Goal: Task Accomplishment & Management: Manage account settings

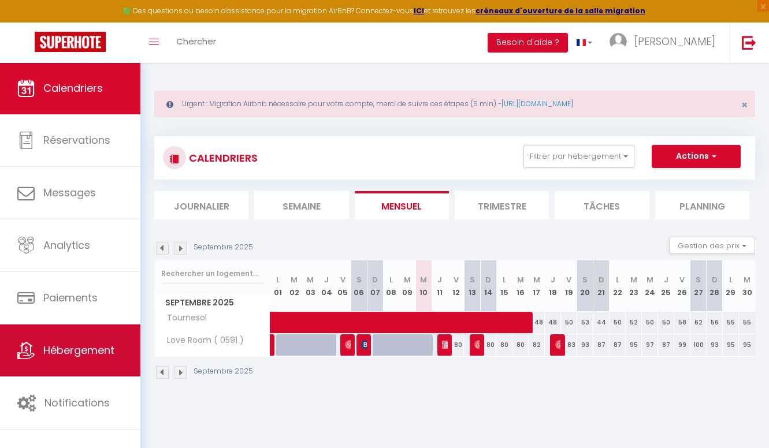
click at [88, 340] on link "Hébergement" at bounding box center [70, 351] width 140 height 52
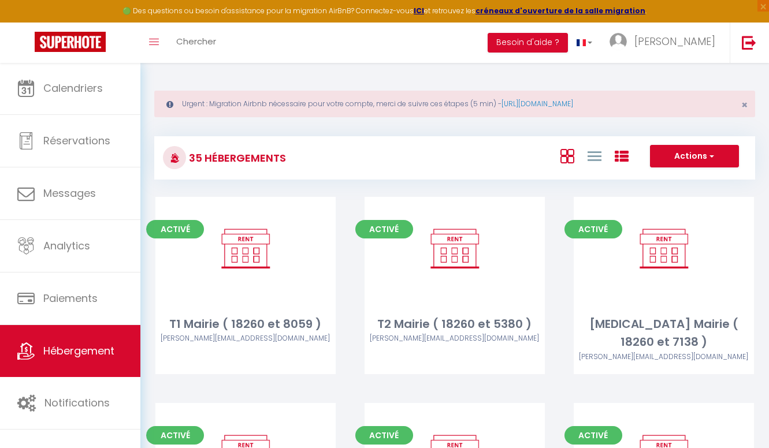
click at [626, 155] on icon at bounding box center [621, 157] width 14 height 14
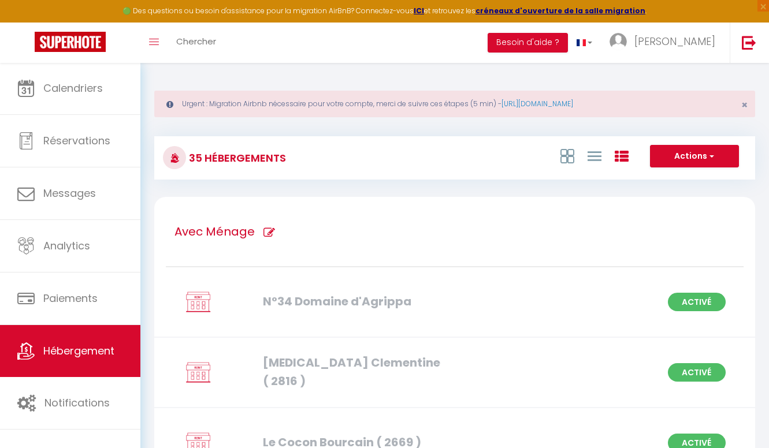
scroll to position [4, 0]
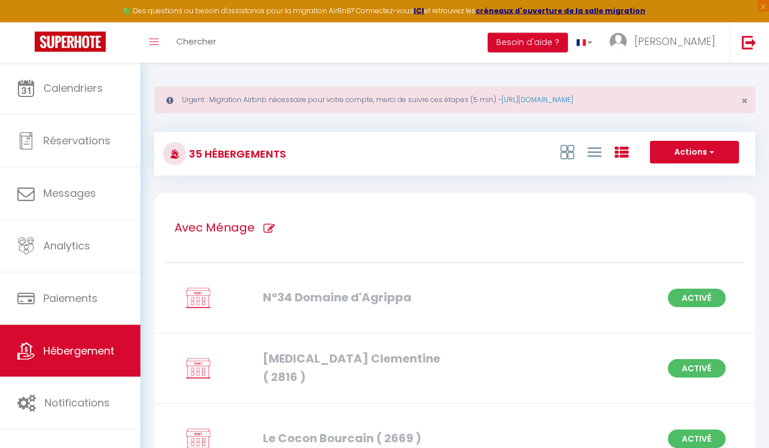
click at [325, 233] on div "Avec Ménage" at bounding box center [454, 228] width 577 height 70
type input "Avec Ménage"
checkbox \) "true"
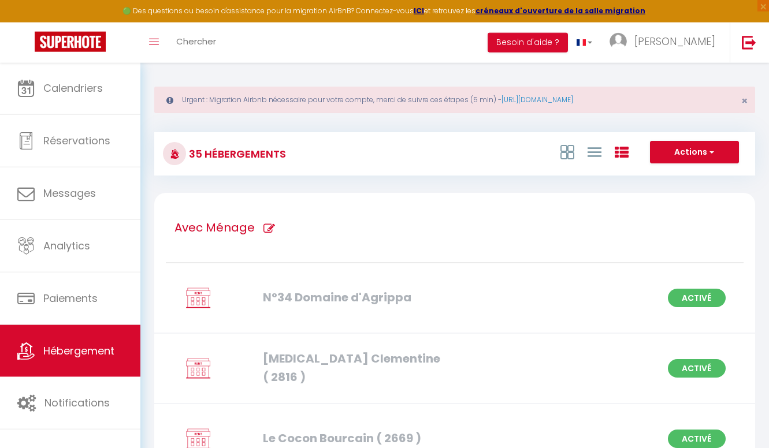
checkbox \) "true"
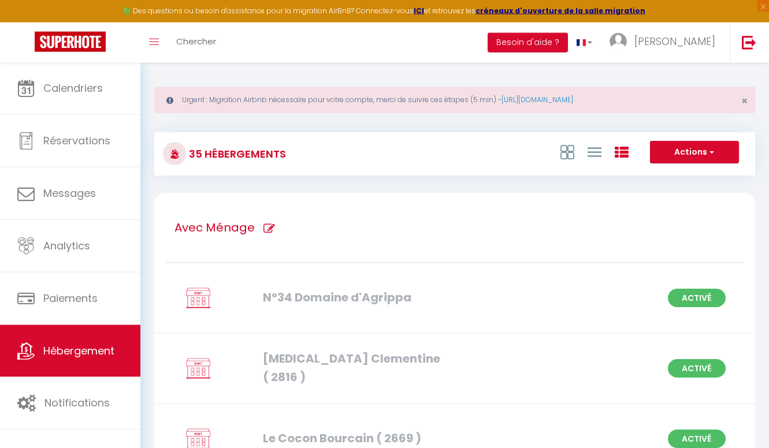
checkbox \) "true"
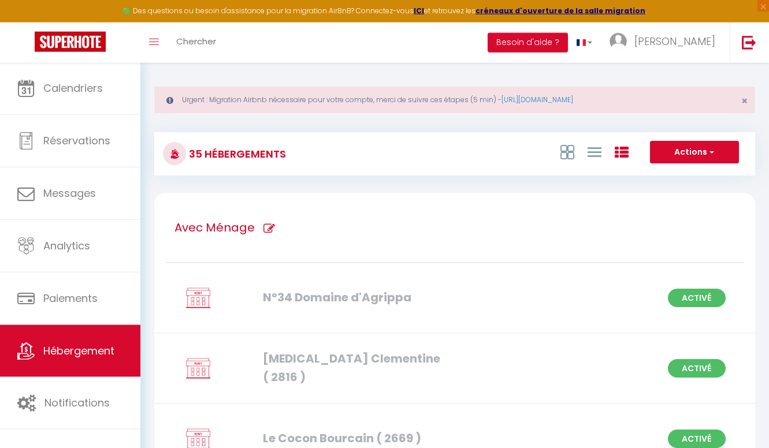
checkbox \) "true"
checkbox d\'Agrippa "true"
checkbox Bourcain "true"
checkbox \) "true"
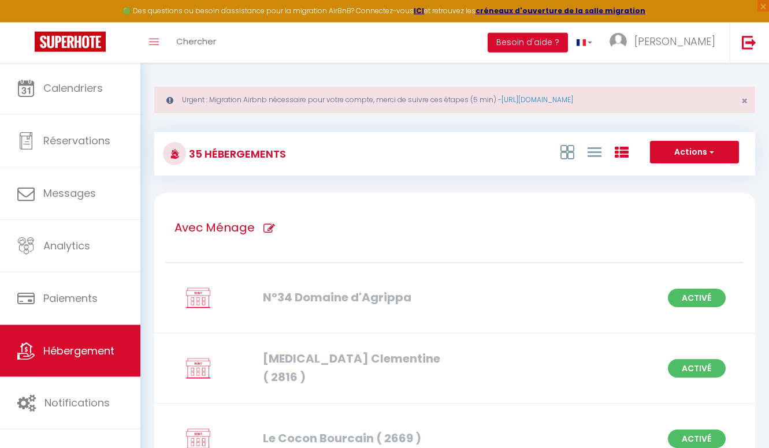
checkbox \) "true"
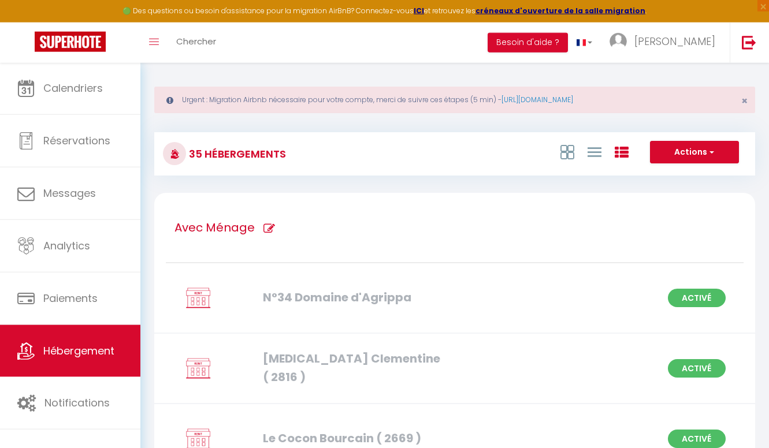
checkbox \) "true"
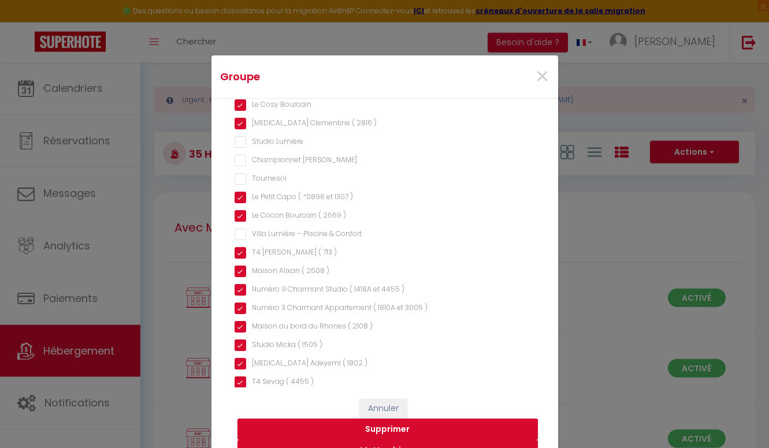
scroll to position [403, 0]
click at [273, 180] on input "Tournesol" at bounding box center [384, 180] width 300 height 12
checkbox input "true"
click at [266, 144] on Lumière "Studio Lumière" at bounding box center [384, 143] width 300 height 12
checkbox Lumière "true"
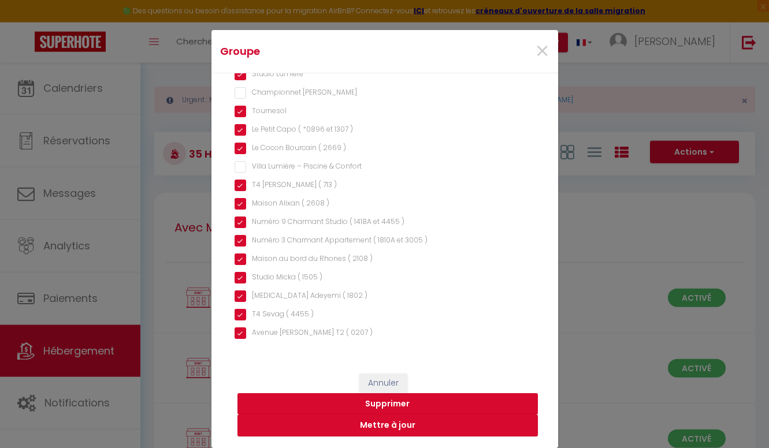
scroll to position [25, 0]
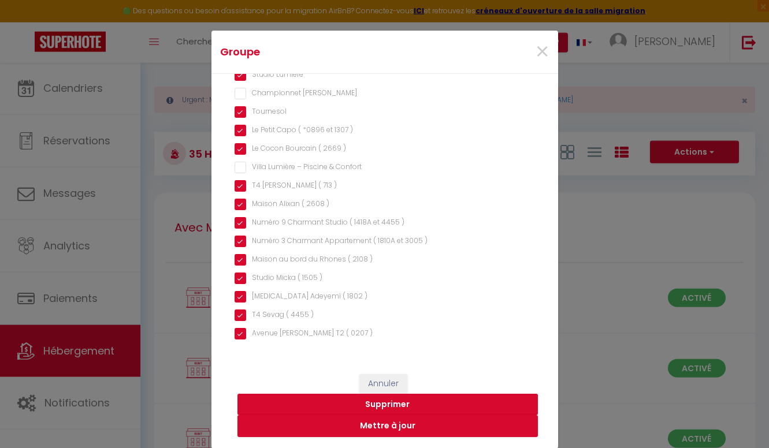
click at [347, 419] on button "Mettre à jour" at bounding box center [387, 426] width 300 height 22
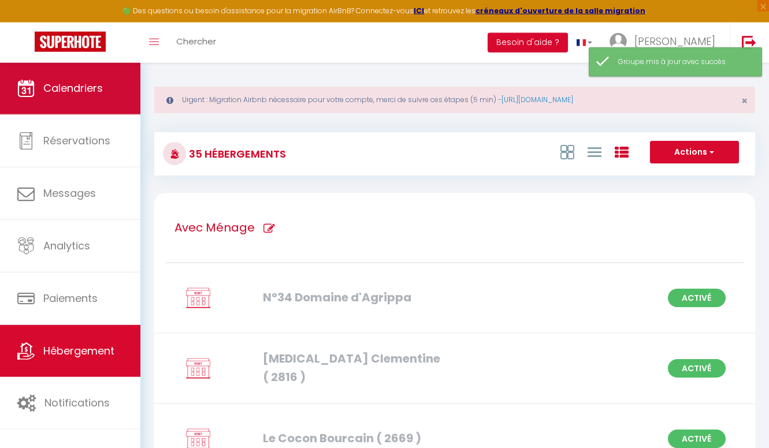
click at [125, 98] on link "Calendriers" at bounding box center [70, 88] width 140 height 52
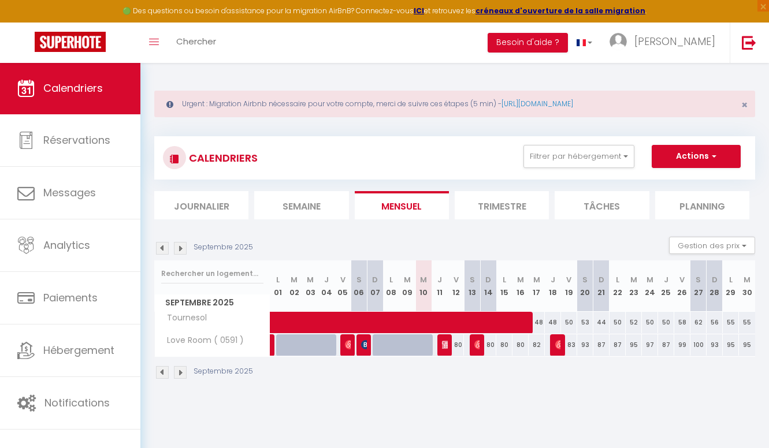
click at [722, 210] on li "Planning" at bounding box center [702, 205] width 94 height 28
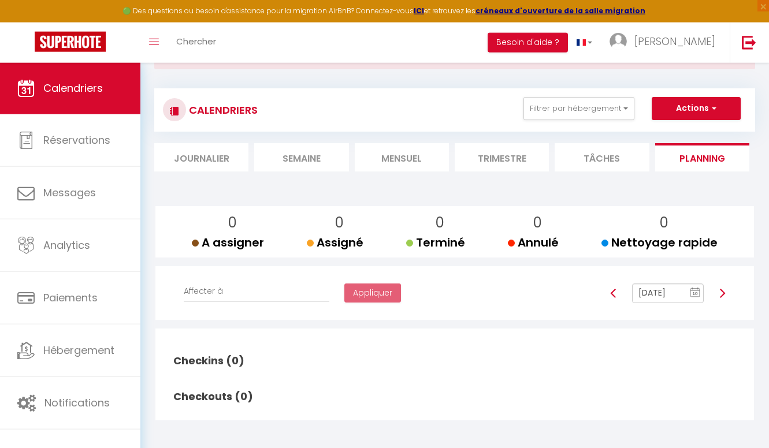
scroll to position [60, 0]
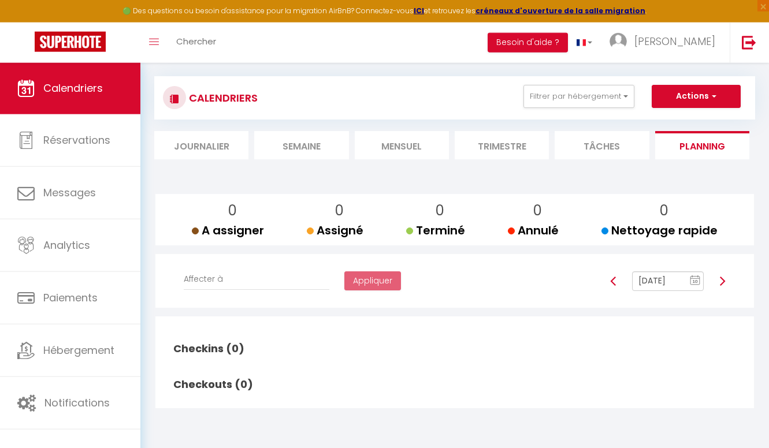
click at [695, 277] on rect at bounding box center [694, 281] width 9 height 8
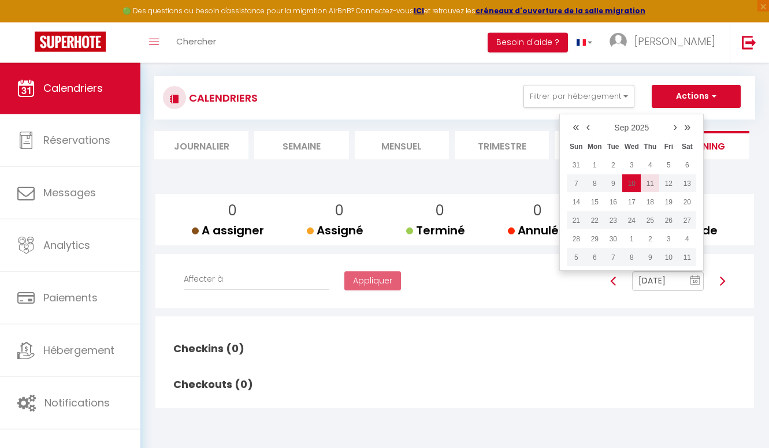
click at [650, 181] on td "11" at bounding box center [649, 183] width 18 height 18
type input "[DATE]"
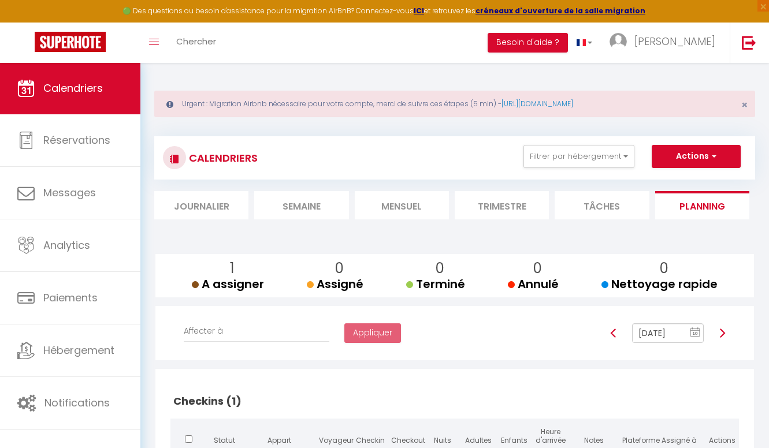
scroll to position [0, 0]
click at [598, 155] on button "Filtrer par hébergement" at bounding box center [578, 156] width 111 height 23
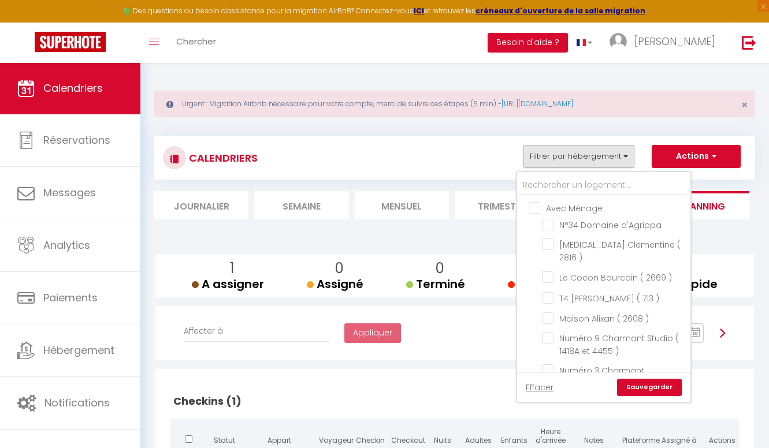
click at [559, 210] on input "Avec Ménage" at bounding box center [614, 208] width 173 height 12
checkbox input "true"
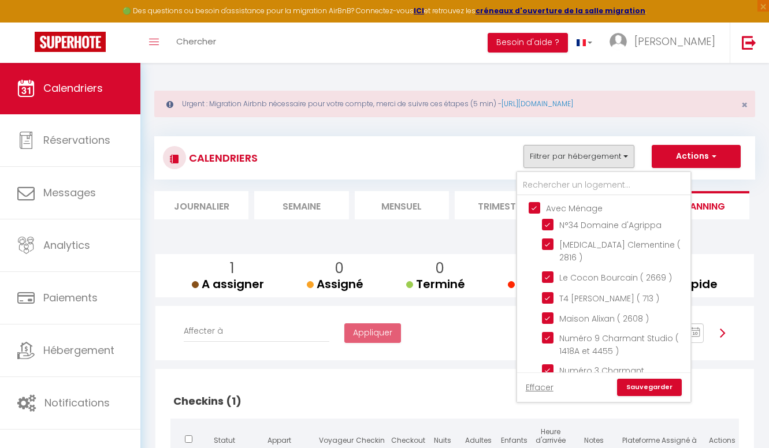
checkbox input "true"
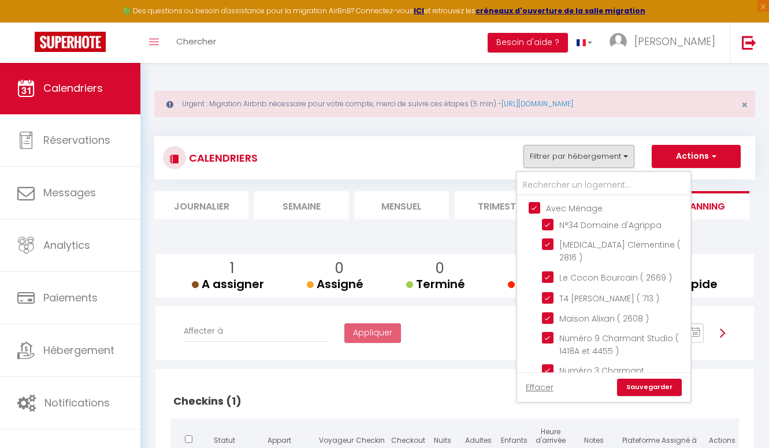
checkbox input "true"
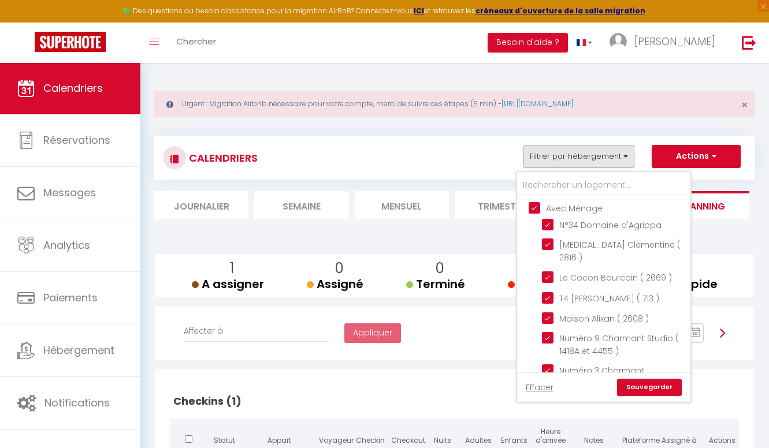
checkbox input "true"
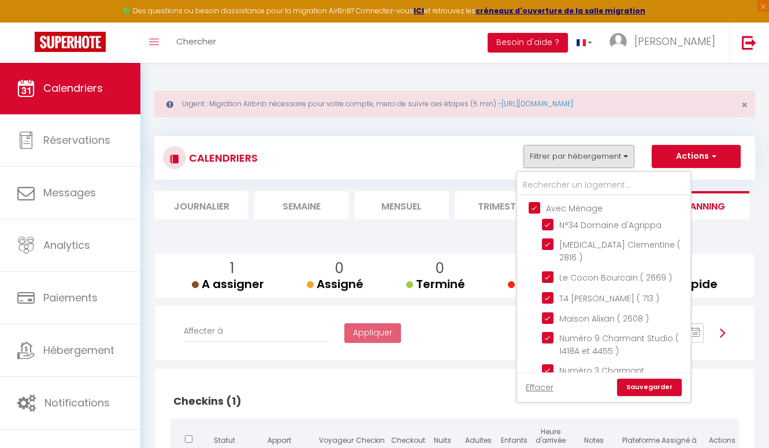
checkbox input "true"
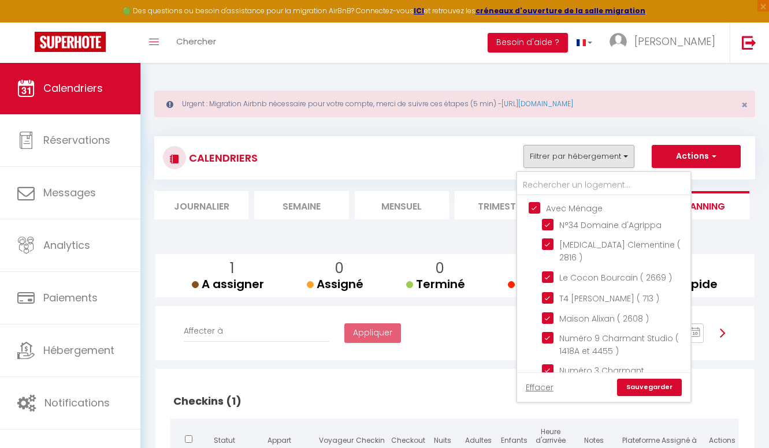
checkbox input "true"
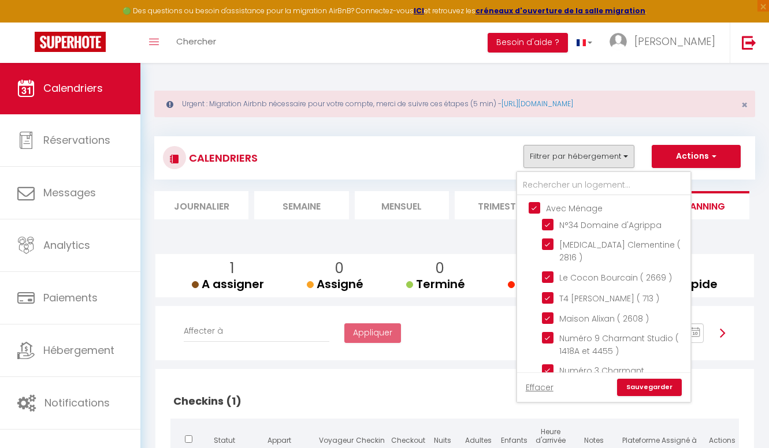
checkbox input "false"
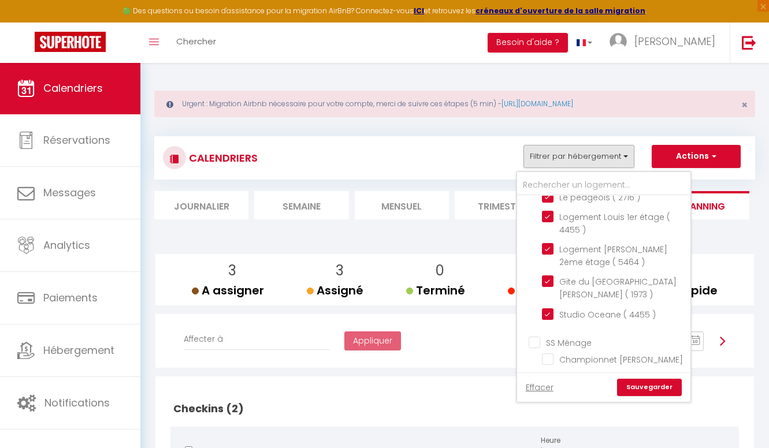
scroll to position [668, 0]
click at [669, 386] on link "Sauvegarder" at bounding box center [649, 387] width 65 height 17
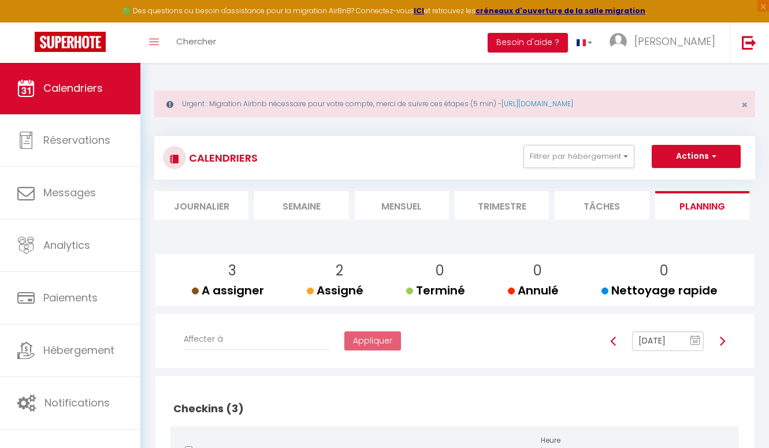
scroll to position [0, 0]
click at [721, 337] on img at bounding box center [721, 341] width 9 height 9
click at [722, 341] on img at bounding box center [721, 341] width 9 height 9
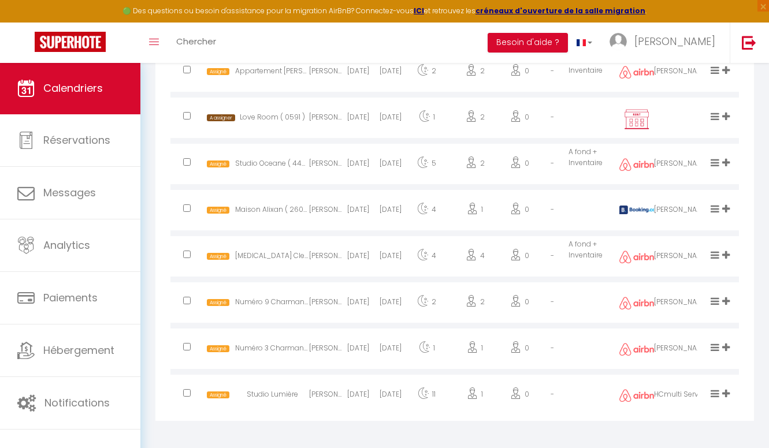
scroll to position [967, 0]
click at [728, 114] on icon at bounding box center [726, 117] width 8 height 10
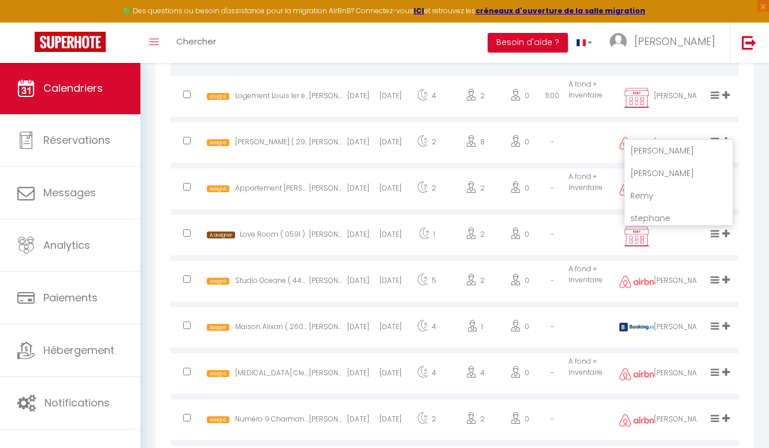
scroll to position [842, 0]
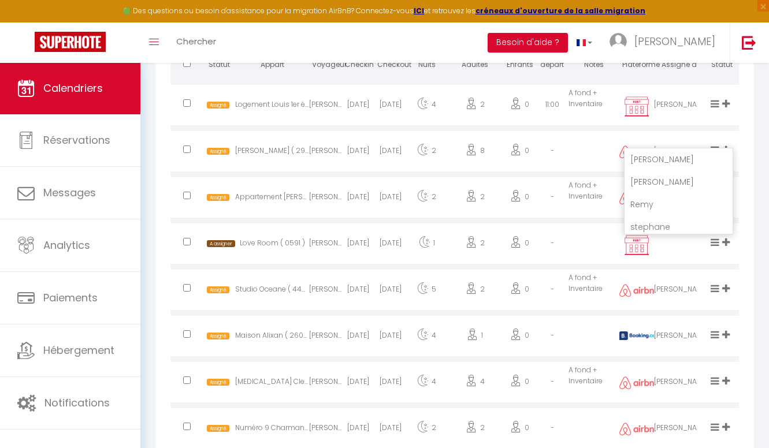
click at [669, 176] on li "[PERSON_NAME]" at bounding box center [678, 182] width 108 height 22
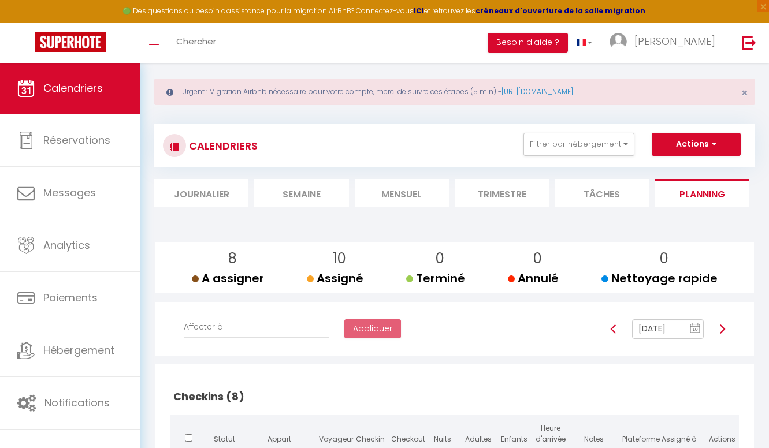
scroll to position [5, 0]
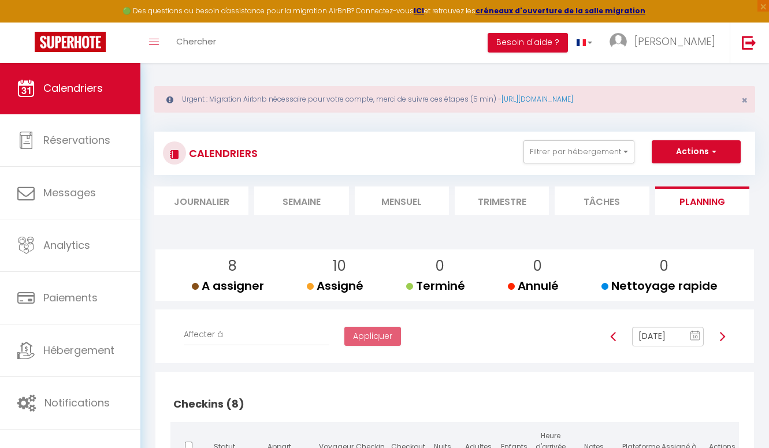
click at [726, 333] on img at bounding box center [721, 336] width 9 height 9
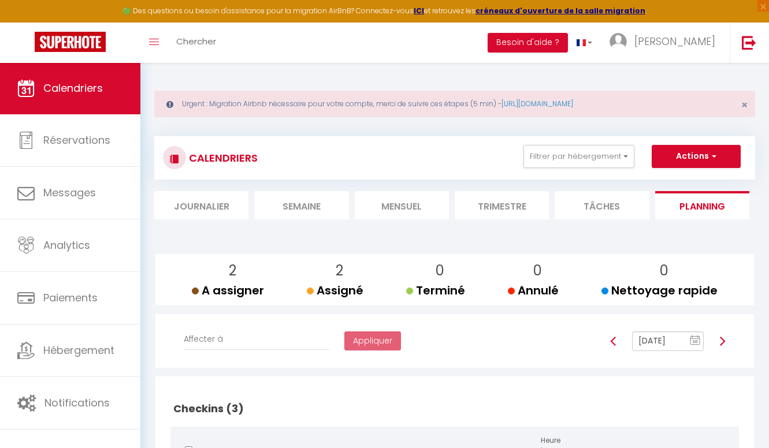
scroll to position [0, 0]
click at [616, 341] on img at bounding box center [613, 341] width 9 height 9
click at [718, 338] on img at bounding box center [721, 341] width 9 height 9
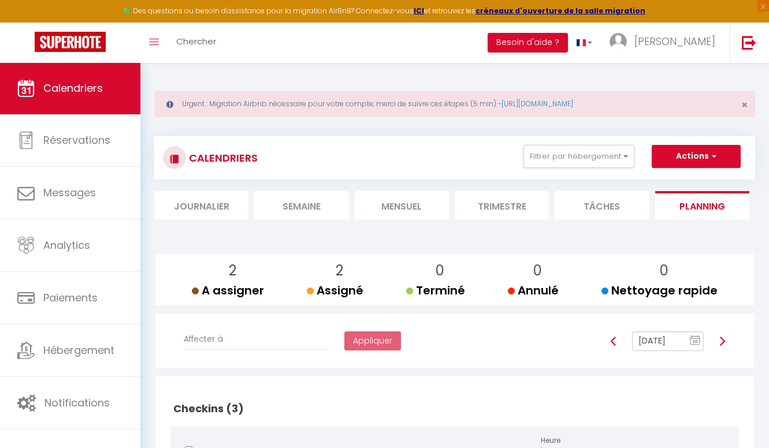
click at [725, 339] on img at bounding box center [721, 341] width 9 height 9
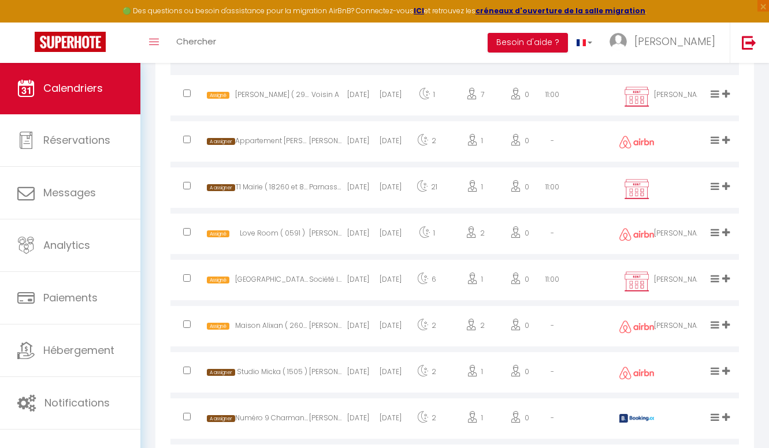
scroll to position [619, 0]
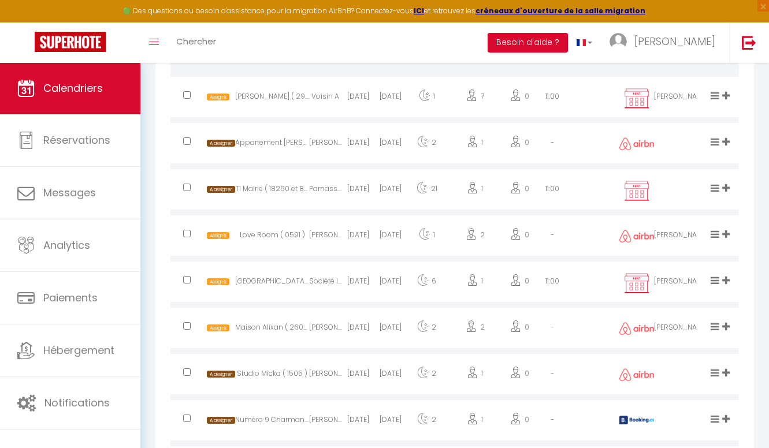
click at [730, 141] on span at bounding box center [727, 142] width 10 height 10
click at [686, 78] on li "[PERSON_NAME]" at bounding box center [678, 81] width 108 height 22
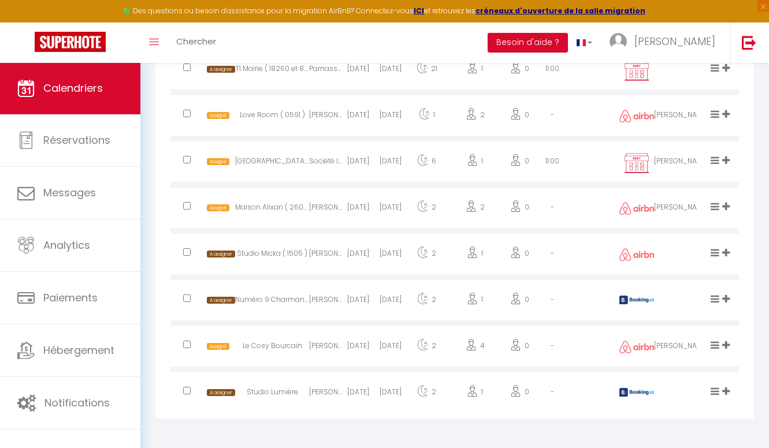
scroll to position [739, 0]
click at [729, 251] on icon at bounding box center [726, 253] width 8 height 10
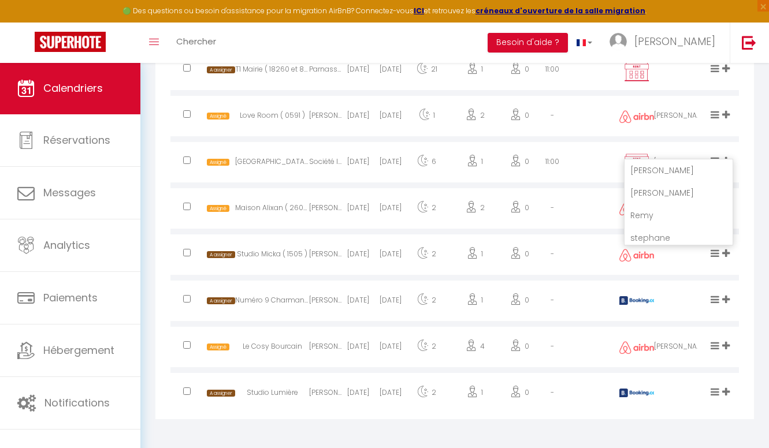
click at [681, 187] on li "[PERSON_NAME]" at bounding box center [678, 193] width 108 height 22
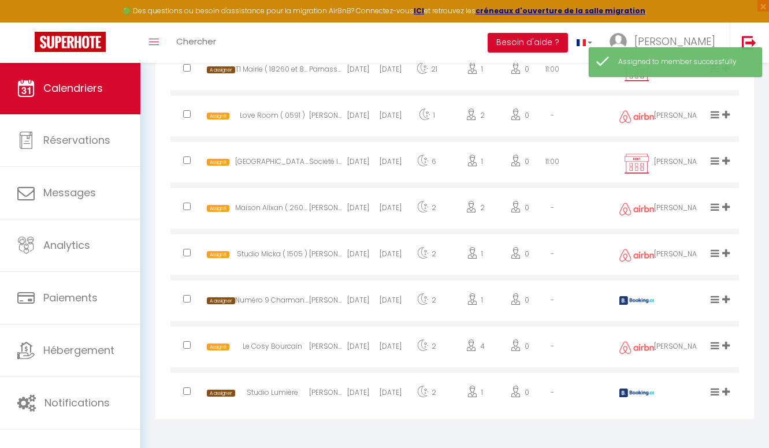
click at [731, 296] on span at bounding box center [727, 300] width 10 height 10
click at [688, 234] on li "[PERSON_NAME]" at bounding box center [678, 239] width 108 height 22
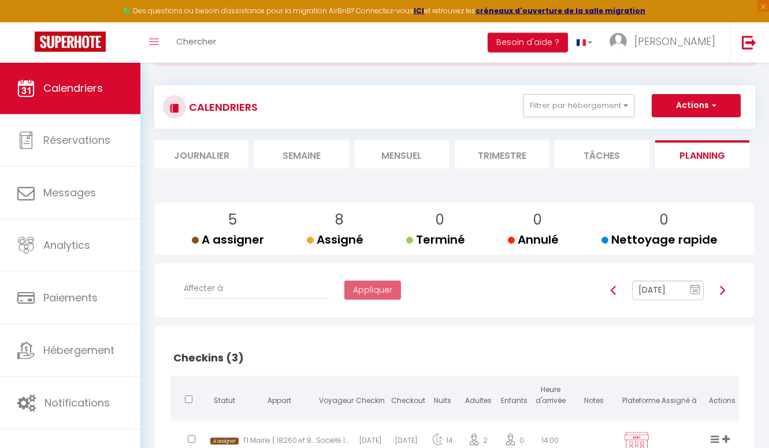
scroll to position [64, 0]
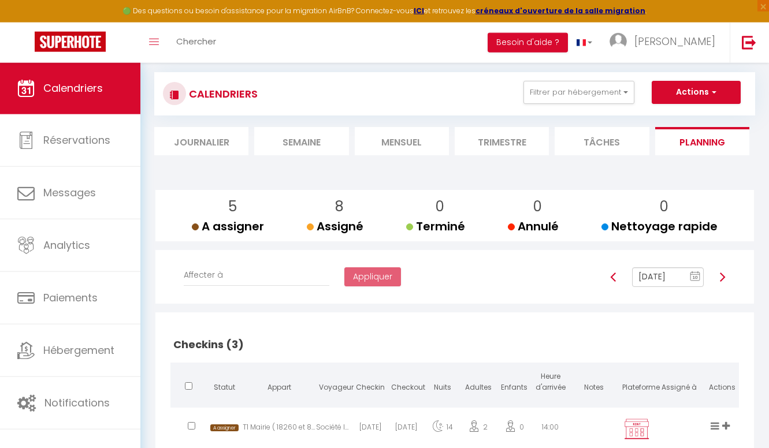
click at [720, 278] on img at bounding box center [721, 277] width 9 height 9
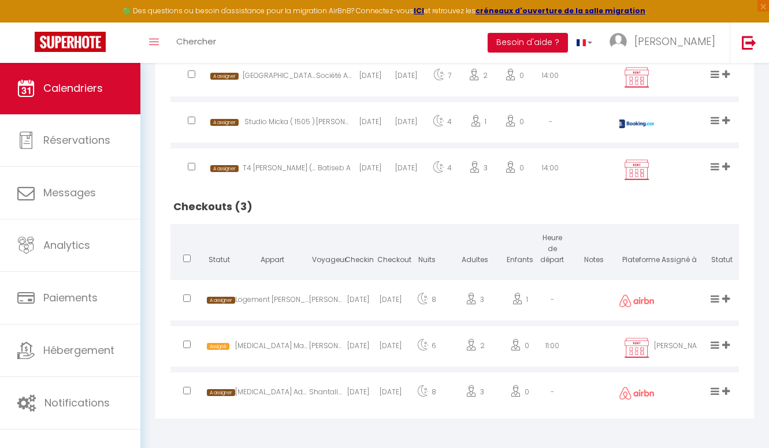
scroll to position [554, 0]
click at [728, 341] on icon at bounding box center [726, 346] width 8 height 10
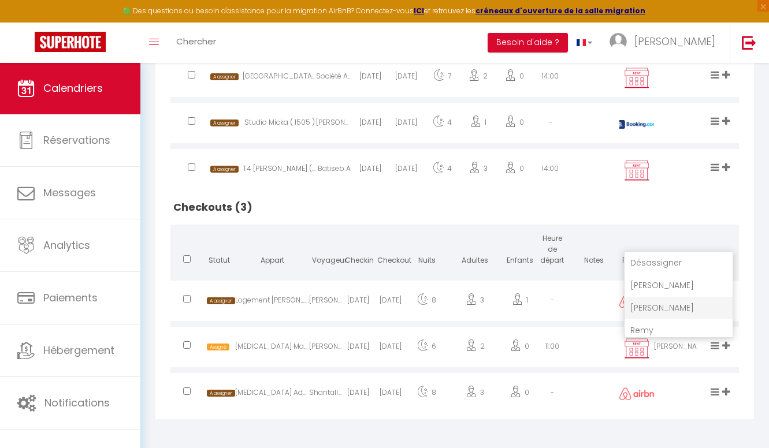
scroll to position [551, 0]
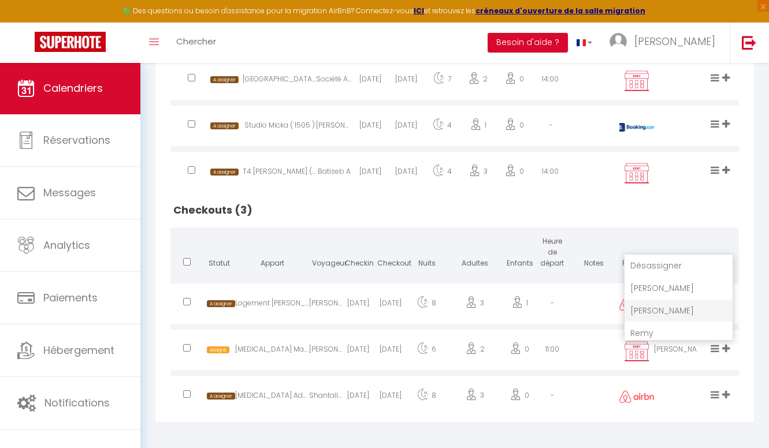
click at [695, 259] on li "Désassigner" at bounding box center [678, 266] width 108 height 22
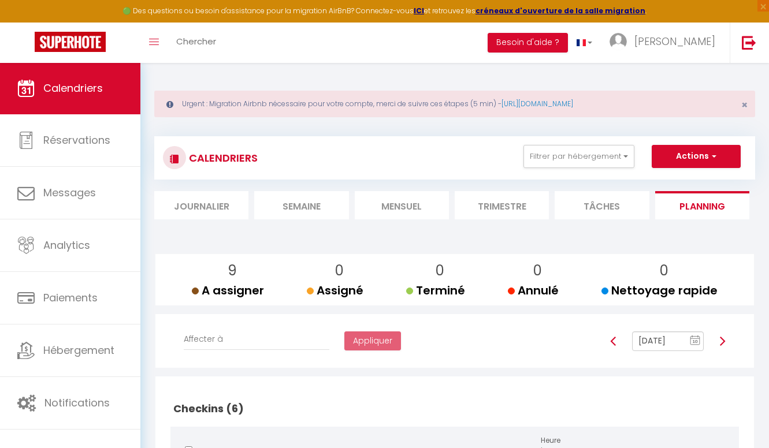
scroll to position [0, 0]
click at [612, 333] on div at bounding box center [613, 341] width 22 height 20
click at [612, 336] on link at bounding box center [613, 341] width 9 height 11
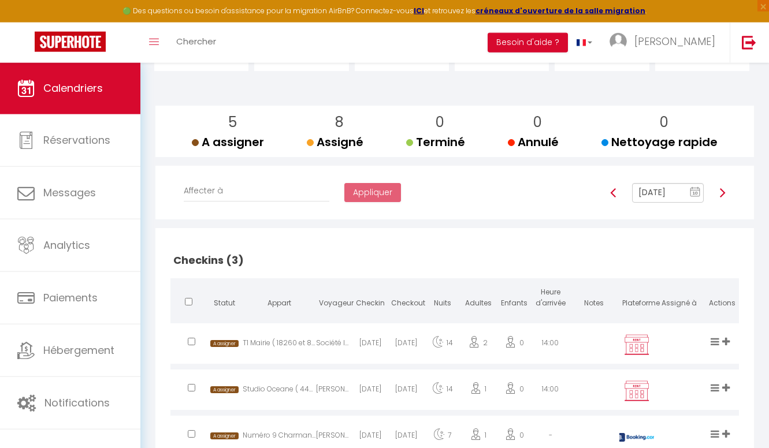
scroll to position [149, 0]
click at [613, 192] on img at bounding box center [613, 192] width 9 height 9
click at [721, 188] on img at bounding box center [721, 192] width 9 height 9
type input "[DATE]"
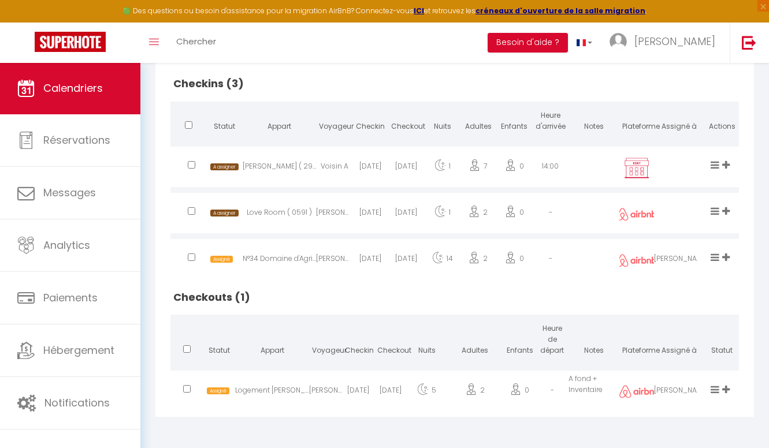
scroll to position [326, 0]
click at [685, 392] on div "[PERSON_NAME]" at bounding box center [679, 393] width 51 height 38
select select "0"
select select "1"
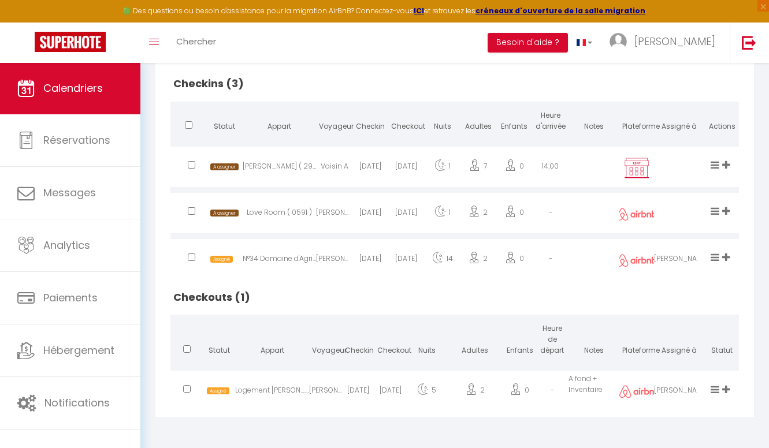
select select
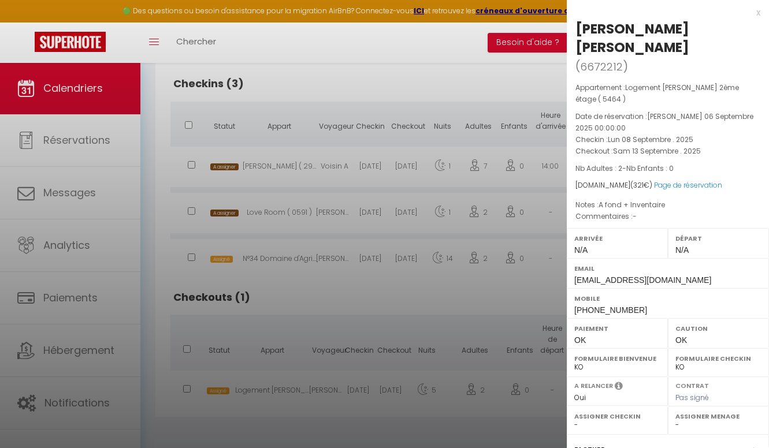
select select "34766"
click at [507, 409] on div at bounding box center [384, 224] width 769 height 448
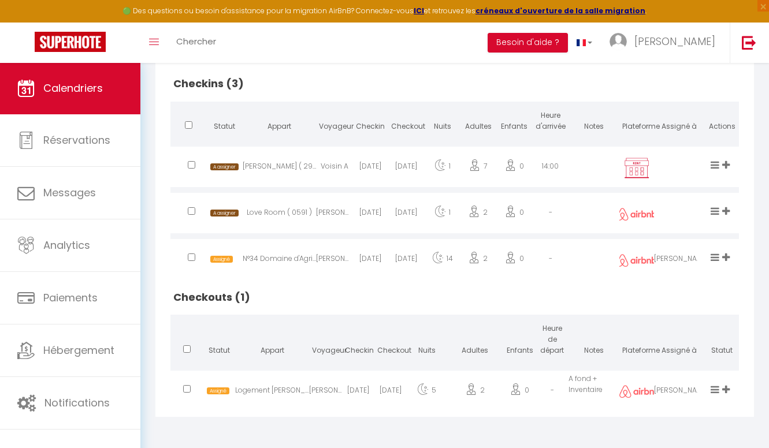
click at [726, 388] on icon at bounding box center [726, 390] width 8 height 10
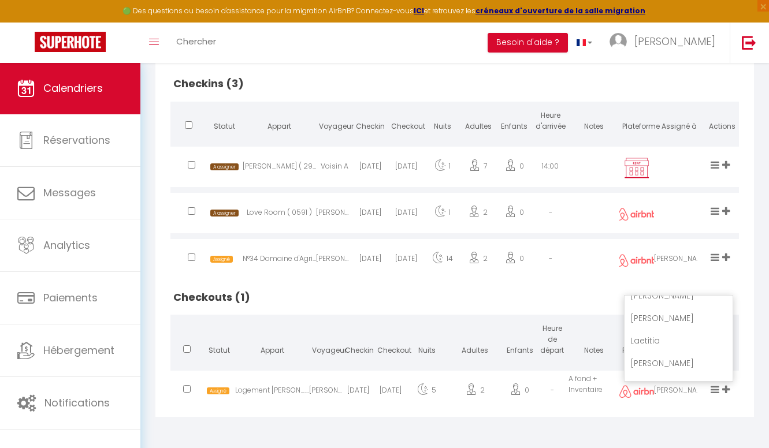
scroll to position [320, 0]
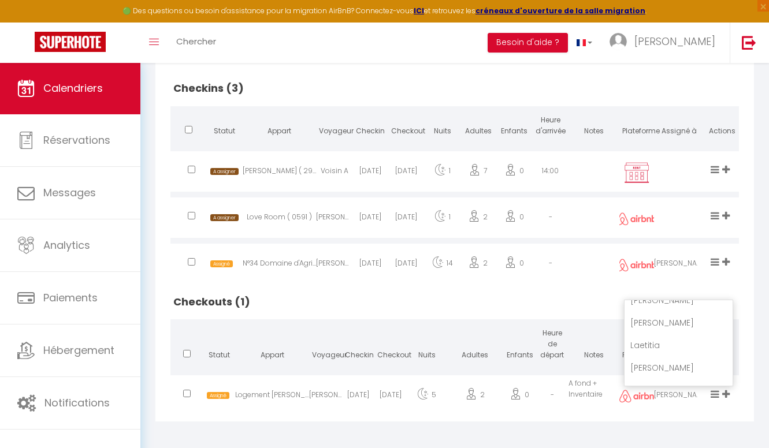
click at [676, 319] on li "[PERSON_NAME]" at bounding box center [678, 323] width 108 height 22
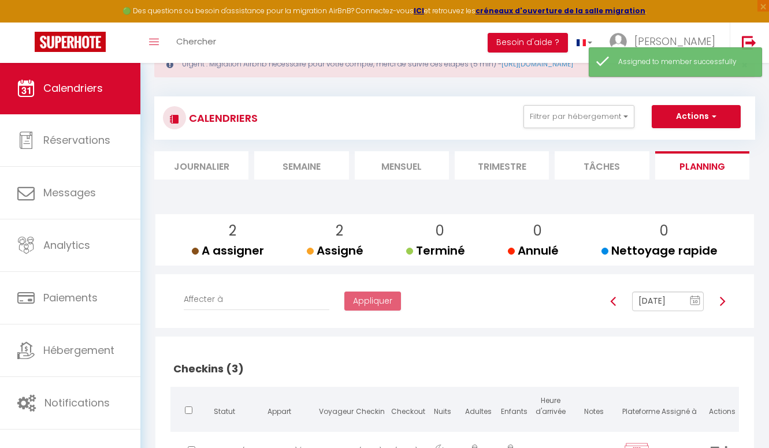
scroll to position [35, 0]
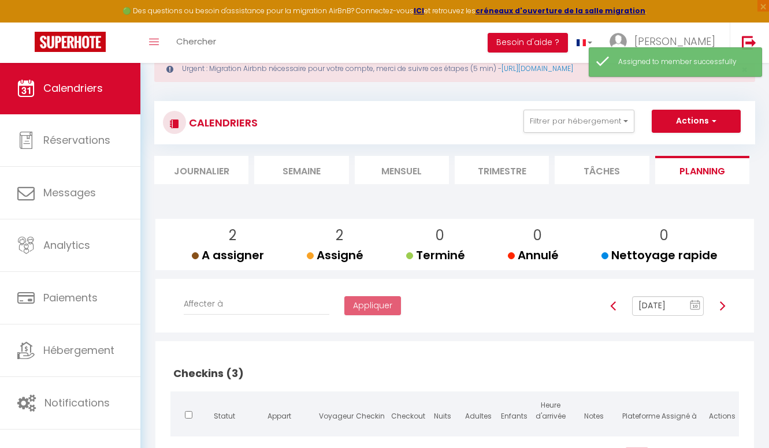
click at [721, 305] on img at bounding box center [721, 305] width 9 height 9
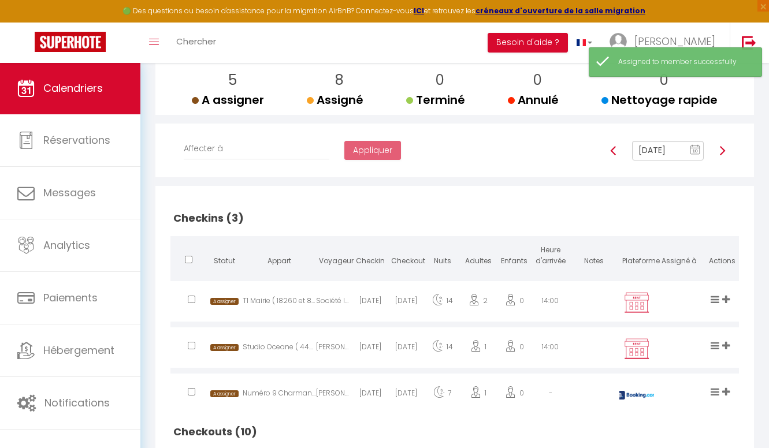
scroll to position [132, 0]
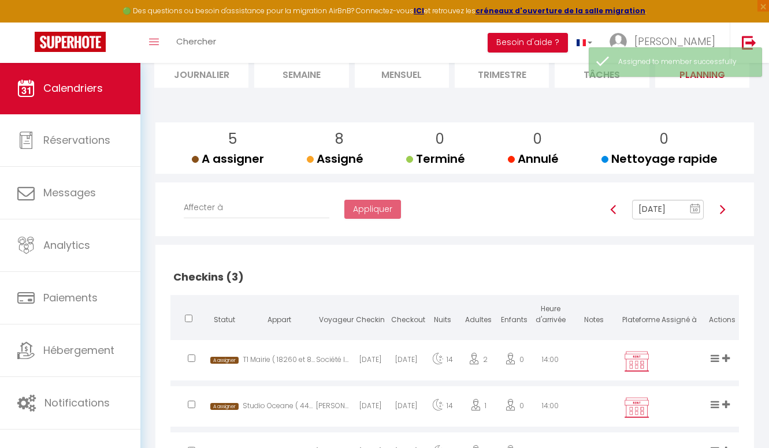
click at [722, 207] on img at bounding box center [721, 209] width 9 height 9
type input "[DATE]"
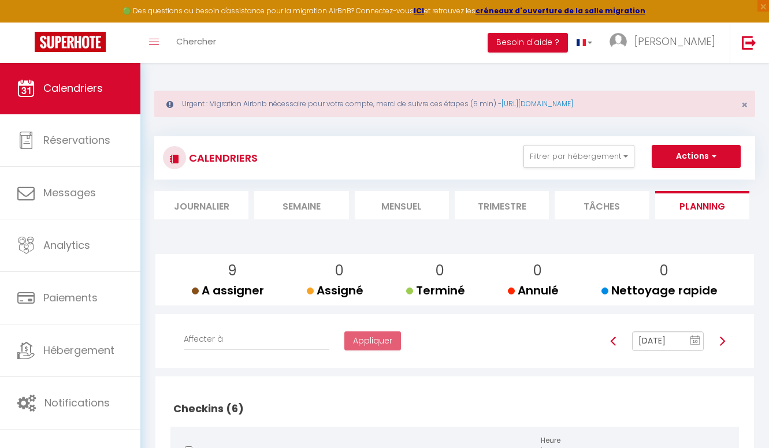
scroll to position [0, 0]
click at [419, 207] on li "Mensuel" at bounding box center [402, 205] width 94 height 28
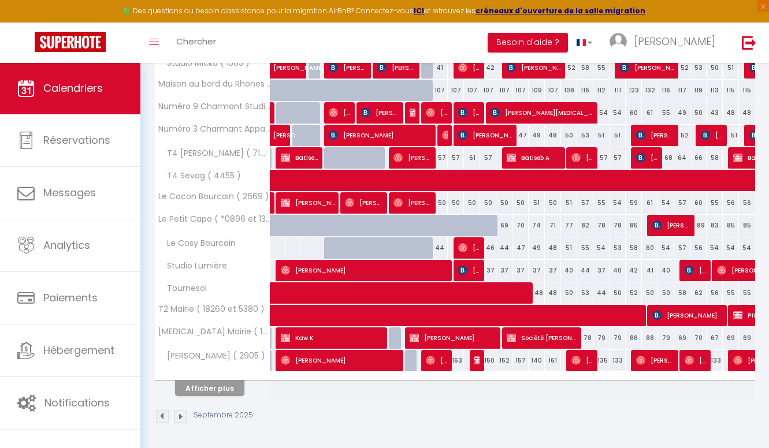
scroll to position [389, 0]
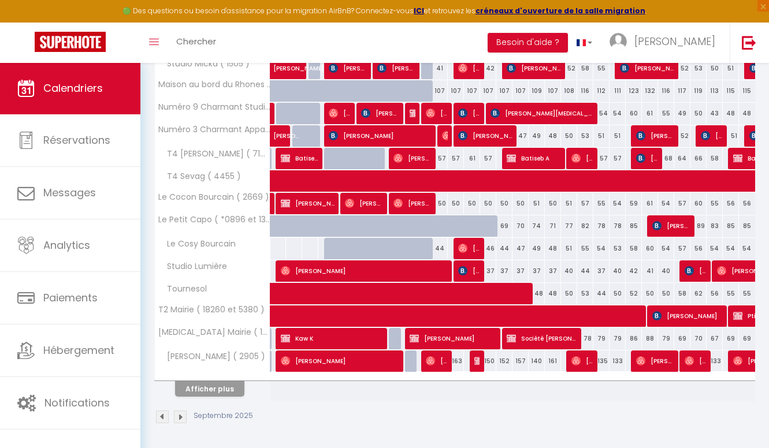
click at [224, 390] on button "Afficher plus" at bounding box center [209, 389] width 69 height 16
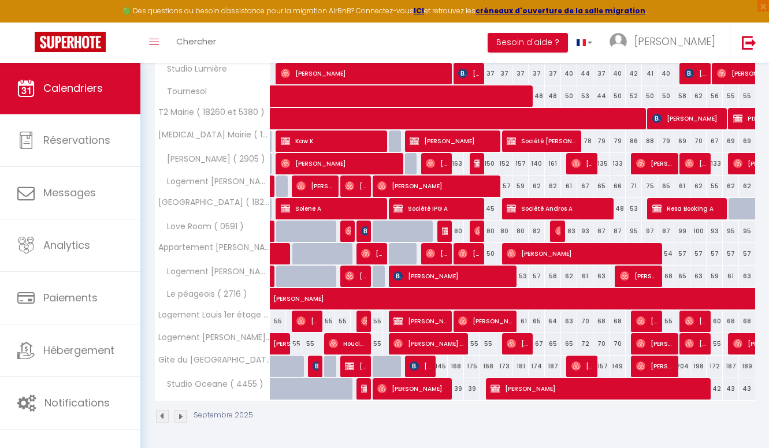
scroll to position [586, 0]
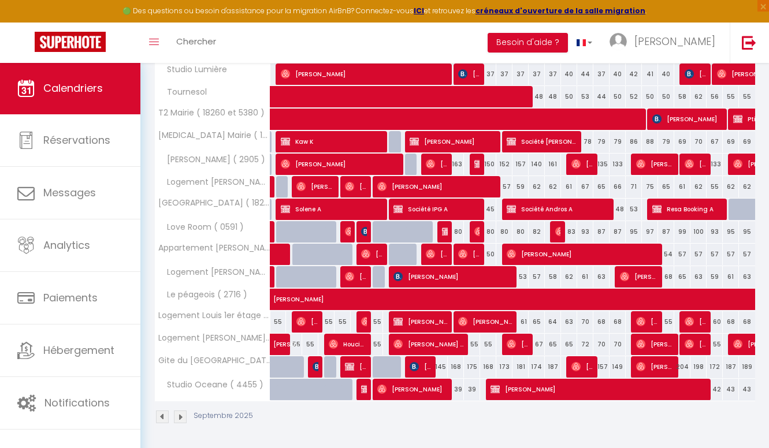
click at [447, 344] on span "[PERSON_NAME] [PERSON_NAME]" at bounding box center [428, 344] width 70 height 22
select select "OK"
select select "0"
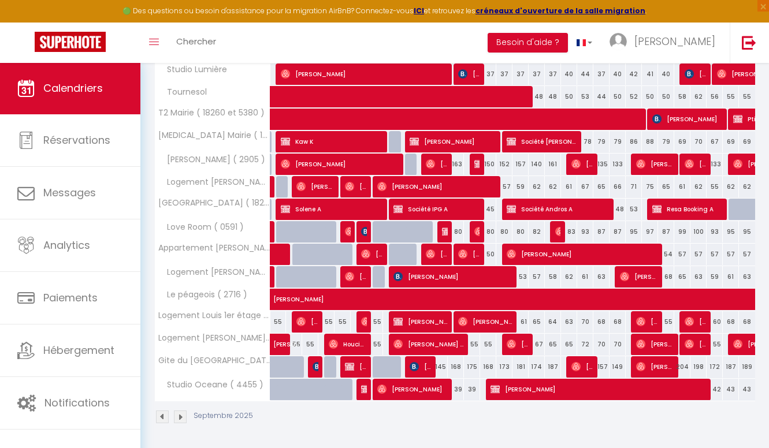
select select "1"
select select
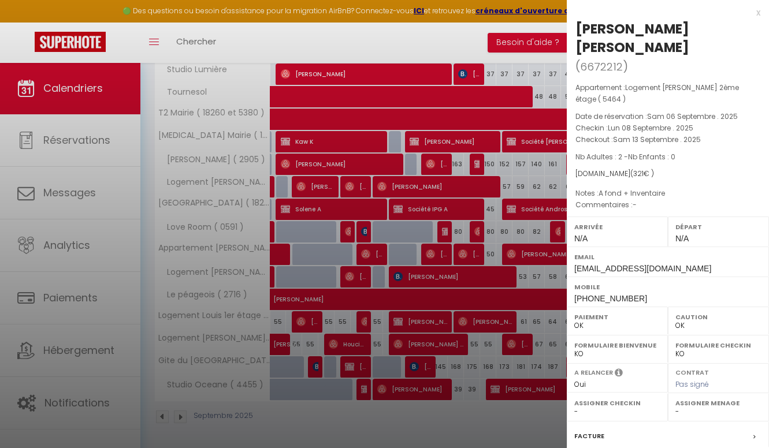
select select "44213"
click at [447, 344] on div at bounding box center [384, 224] width 769 height 448
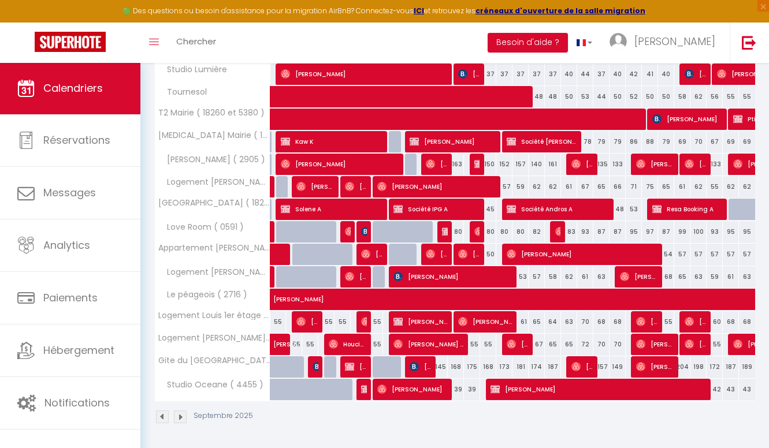
click at [501, 318] on span "[PERSON_NAME]" at bounding box center [485, 322] width 54 height 22
select select
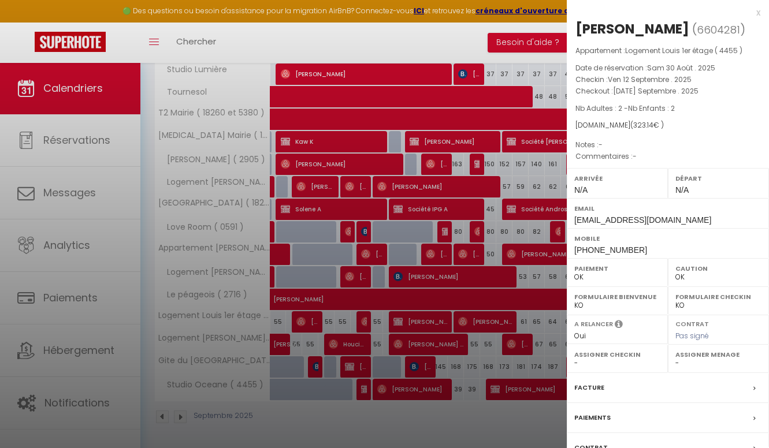
click at [501, 318] on div at bounding box center [384, 224] width 769 height 448
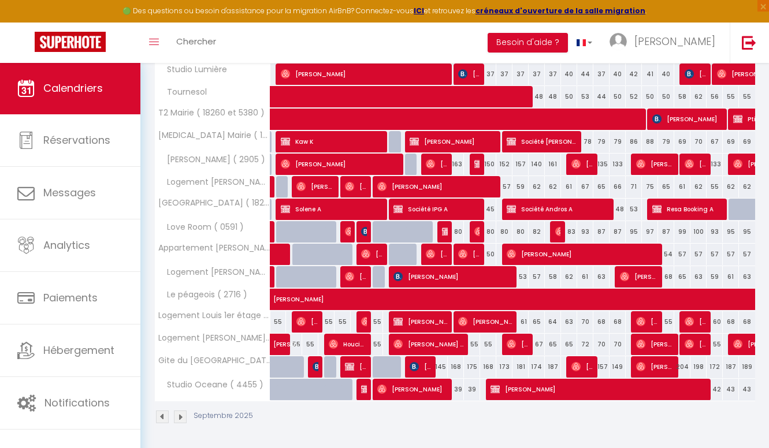
click at [539, 395] on span "[PERSON_NAME]" at bounding box center [597, 389] width 215 height 22
select select "KO"
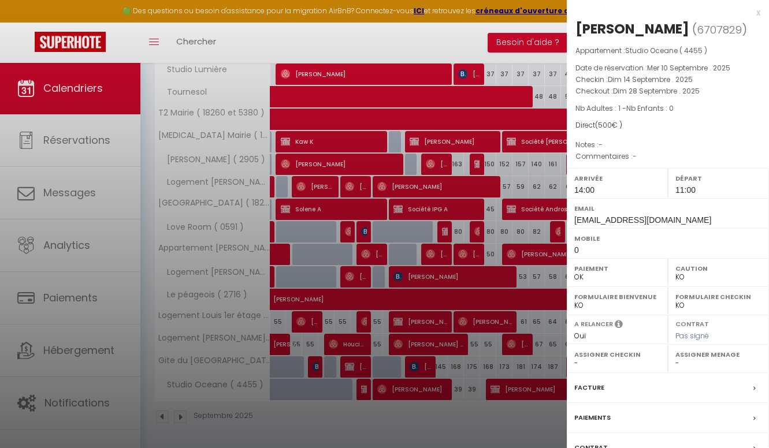
click at [535, 390] on div at bounding box center [384, 224] width 769 height 448
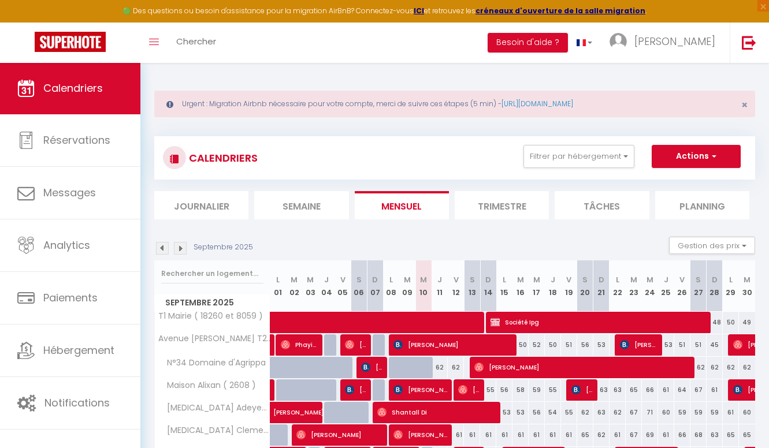
scroll to position [0, 0]
click at [184, 244] on img at bounding box center [180, 248] width 13 height 13
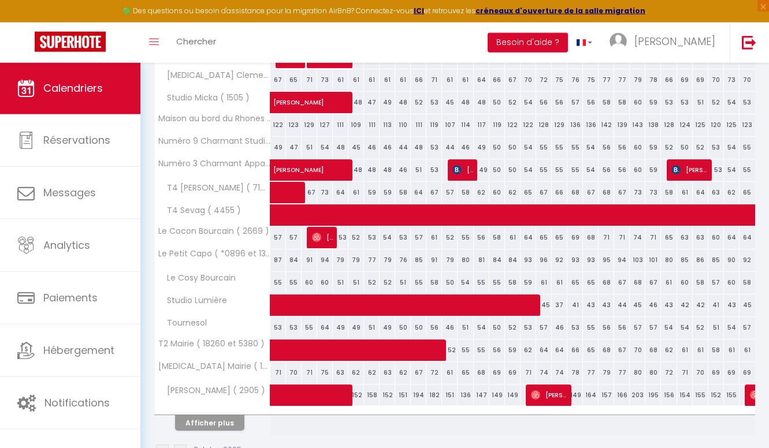
scroll to position [356, 0]
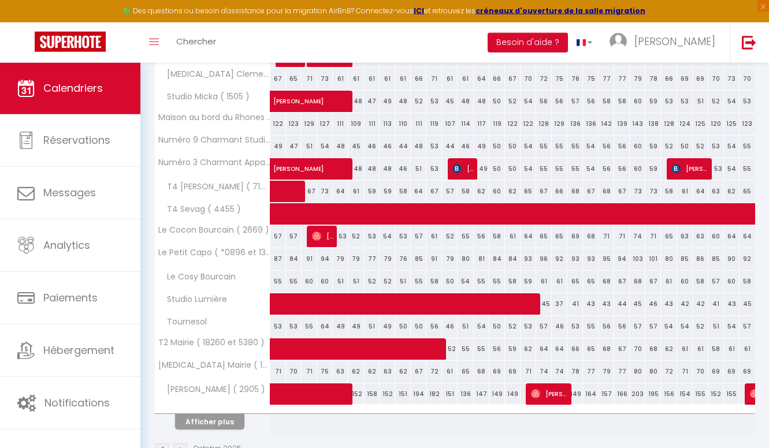
click at [239, 416] on button "Afficher plus" at bounding box center [209, 422] width 69 height 16
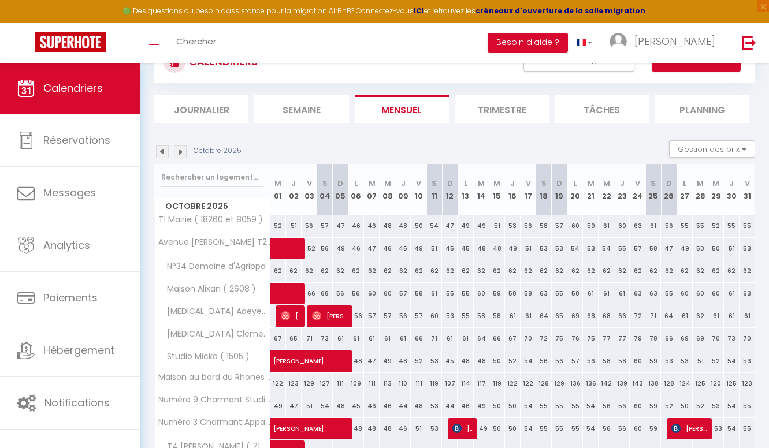
scroll to position [56, 0]
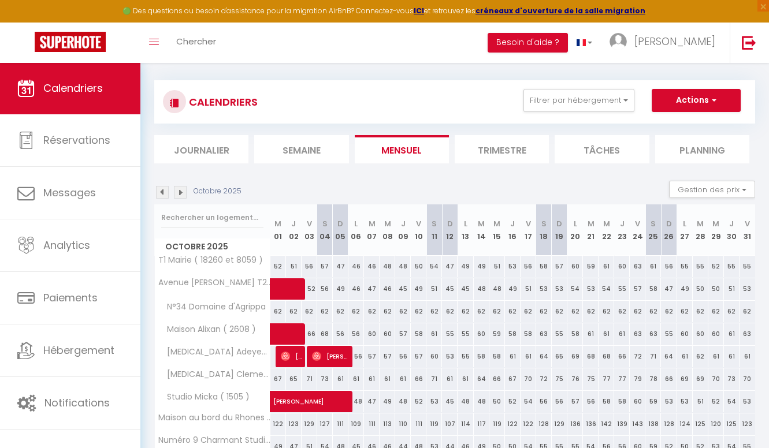
click at [177, 183] on div "Octobre 2025 Gestion des prix Nb Nuits minimum Règles Disponibilité" at bounding box center [454, 193] width 601 height 24
click at [177, 184] on div "Octobre 2025 Gestion des prix Nb Nuits minimum Règles Disponibilité" at bounding box center [454, 193] width 601 height 24
click at [178, 184] on div "Octobre 2025 Gestion des prix Nb Nuits minimum Règles Disponibilité" at bounding box center [454, 193] width 601 height 24
click at [182, 189] on img at bounding box center [180, 192] width 13 height 13
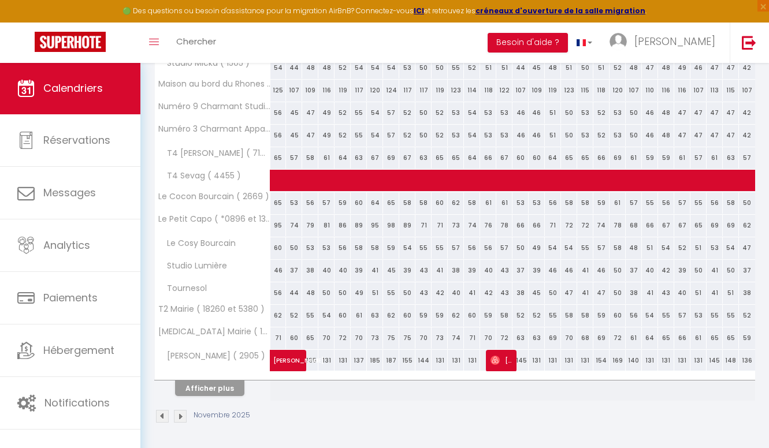
scroll to position [389, 0]
